Goal: Information Seeking & Learning: Learn about a topic

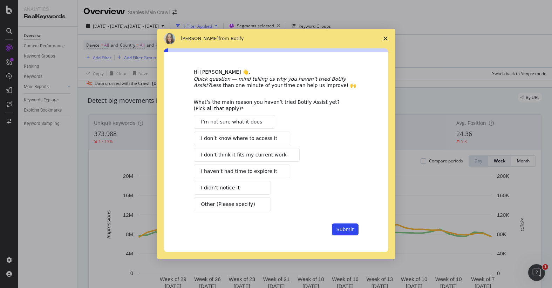
click at [244, 125] on span "I’m not sure what it does" at bounding box center [231, 121] width 61 height 7
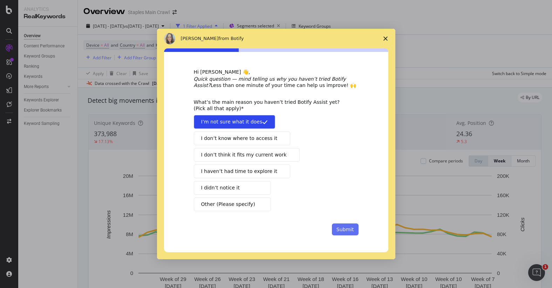
click at [348, 228] on button "Submit" at bounding box center [345, 229] width 27 height 12
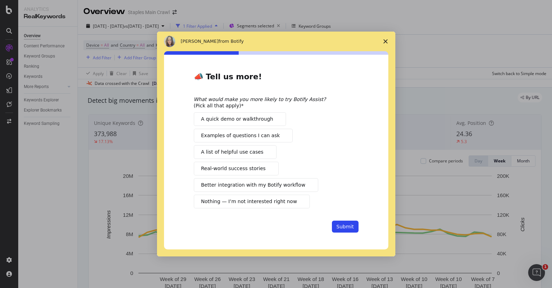
click at [247, 121] on span "A quick demo or walkthrough" at bounding box center [237, 118] width 72 height 7
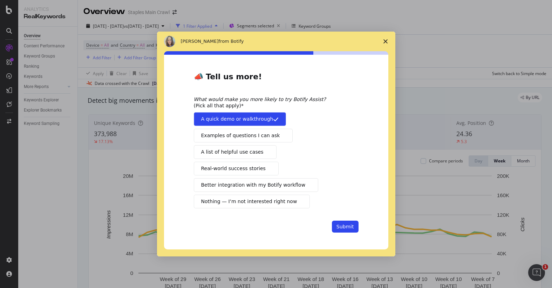
click at [248, 137] on span "Examples of questions I can ask" at bounding box center [240, 135] width 79 height 7
click at [252, 150] on span "A list of helpful use cases" at bounding box center [232, 151] width 62 height 7
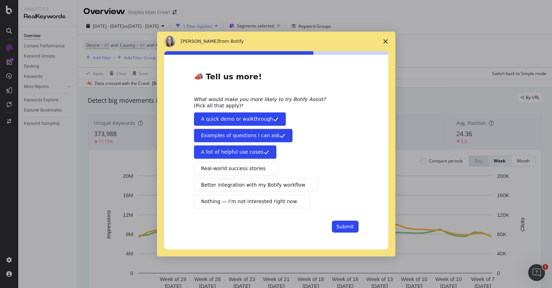
click at [254, 166] on span "Real-world success stories" at bounding box center [233, 168] width 64 height 7
click at [260, 180] on button "Better integration with my Botify workflow" at bounding box center [256, 185] width 125 height 14
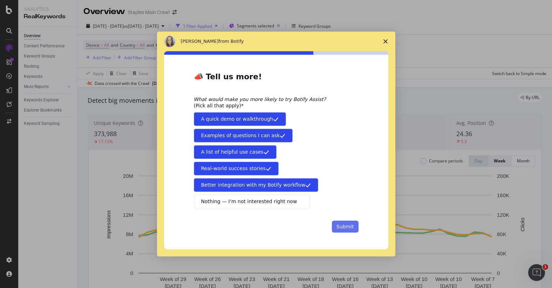
click at [343, 226] on button "Submit" at bounding box center [345, 226] width 27 height 12
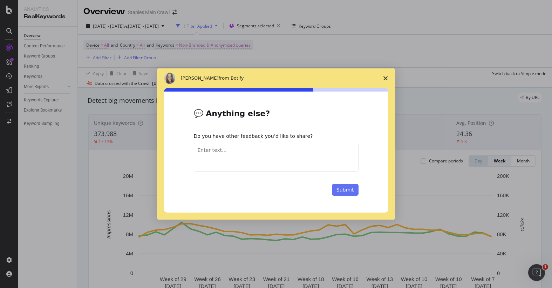
click at [340, 190] on button "Submit" at bounding box center [345, 190] width 27 height 12
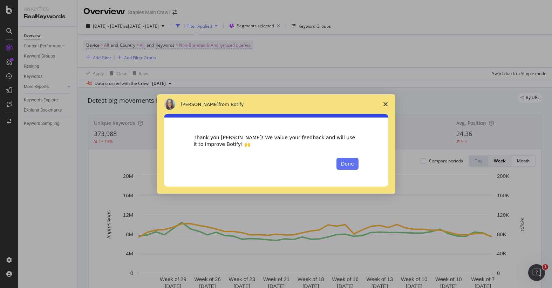
click at [353, 165] on button "Done" at bounding box center [347, 164] width 22 height 12
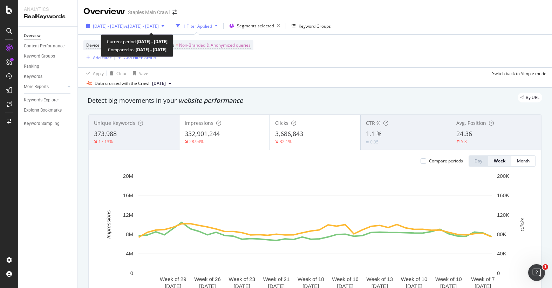
click at [124, 25] on span "[DATE] - [DATE]" at bounding box center [108, 26] width 31 height 6
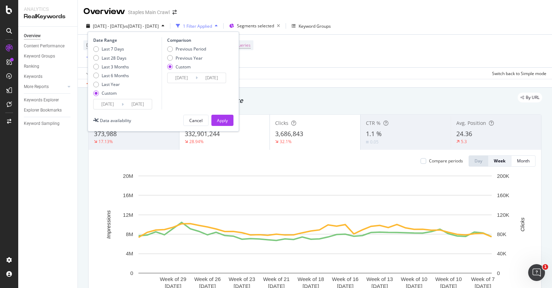
click at [143, 105] on input "[DATE]" at bounding box center [138, 104] width 28 height 10
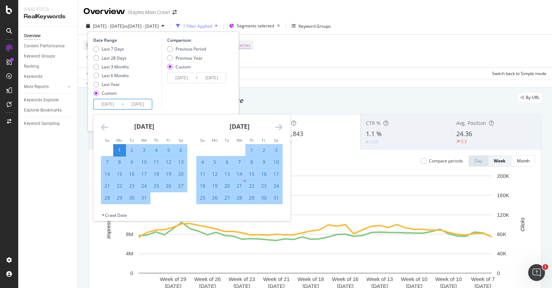
click at [142, 105] on input "[DATE]" at bounding box center [138, 104] width 28 height 10
click at [150, 105] on input "[DATE]" at bounding box center [138, 104] width 28 height 10
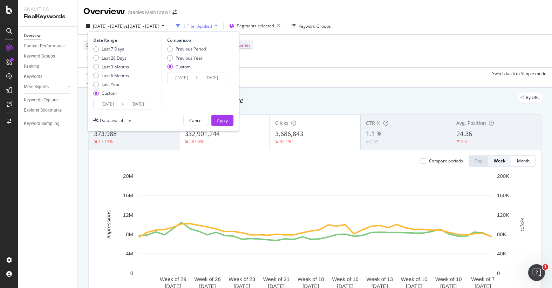
type input "[DATE]"
click at [215, 77] on input "[DATE]" at bounding box center [212, 78] width 28 height 10
click at [221, 78] on input "[DATE]" at bounding box center [212, 78] width 28 height 10
type input "[DATE]"
click at [226, 120] on div "Apply" at bounding box center [222, 120] width 11 height 6
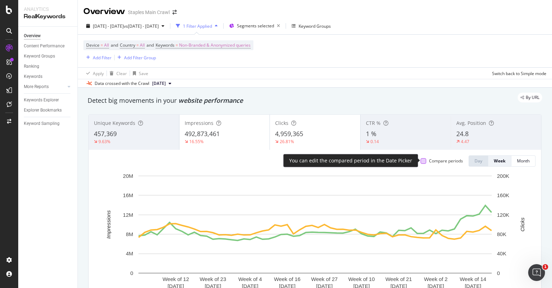
click at [423, 161] on div at bounding box center [424, 161] width 6 height 6
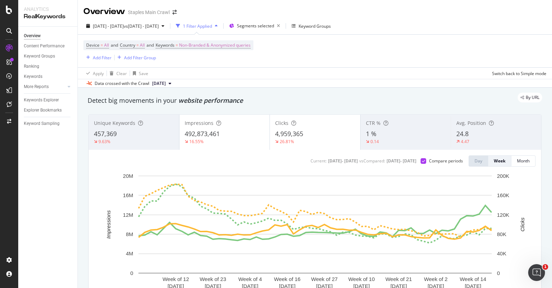
click at [539, 184] on div "Current: [DATE] - [DATE] vs Compared : [DATE] - [DATE] Compare periods Day Week…" at bounding box center [315, 231] width 452 height 163
click at [212, 115] on div "Impressions 492,873,461 16.55%" at bounding box center [224, 132] width 91 height 35
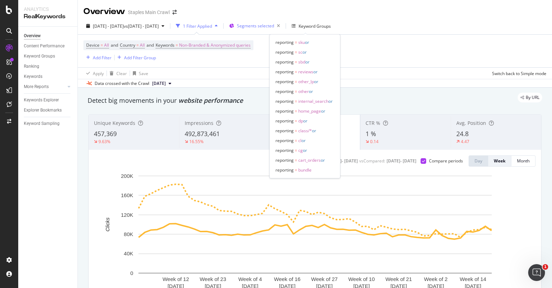
click at [283, 29] on div "Segments selected" at bounding box center [260, 26] width 46 height 10
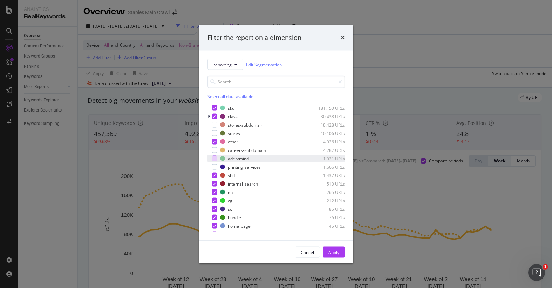
click at [215, 160] on div "modal" at bounding box center [215, 159] width 6 height 6
click at [333, 252] on div "Apply" at bounding box center [333, 252] width 11 height 6
